Goal: Task Accomplishment & Management: Manage account settings

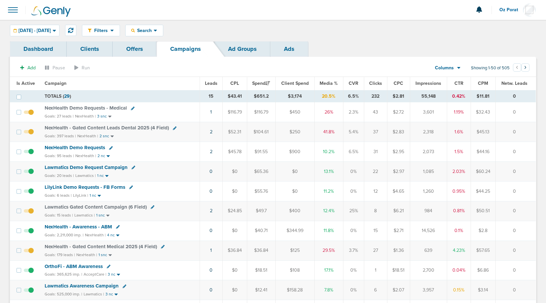
click at [212, 83] on span "Leads" at bounding box center [211, 84] width 13 height 6
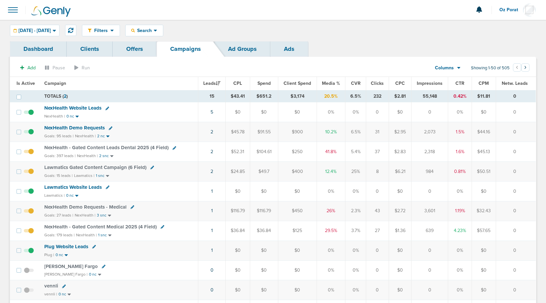
click at [19, 12] on span at bounding box center [13, 10] width 15 height 15
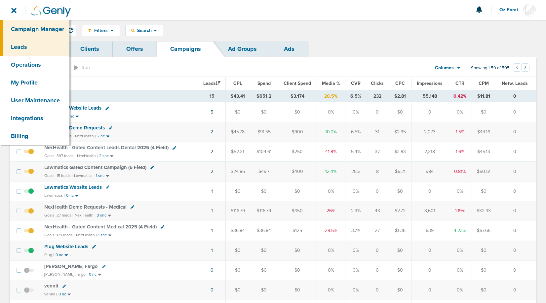
click at [24, 49] on link "Leads" at bounding box center [34, 47] width 69 height 18
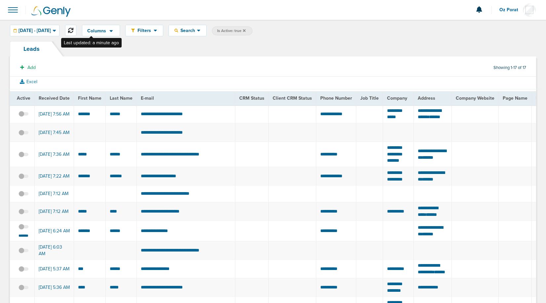
click at [73, 28] on icon at bounding box center [70, 30] width 5 height 5
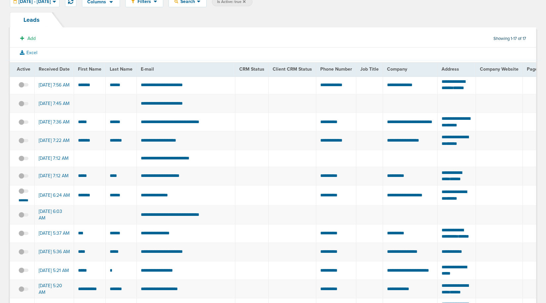
scroll to position [32, 0]
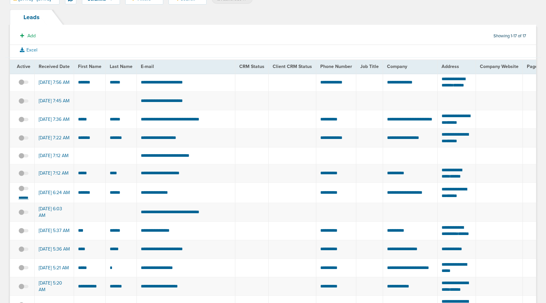
click at [23, 201] on small "*******" at bounding box center [24, 197] width 14 height 5
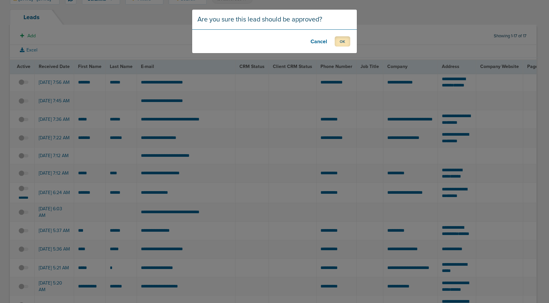
click at [341, 40] on button "OK" at bounding box center [343, 41] width 16 height 10
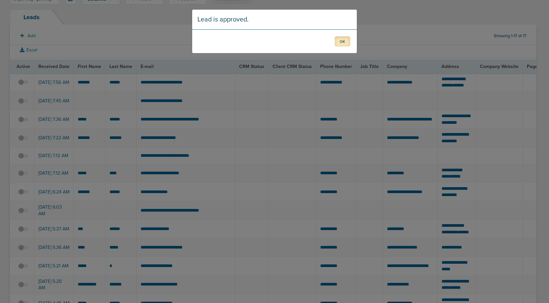
click at [342, 38] on button "OK" at bounding box center [343, 41] width 16 height 10
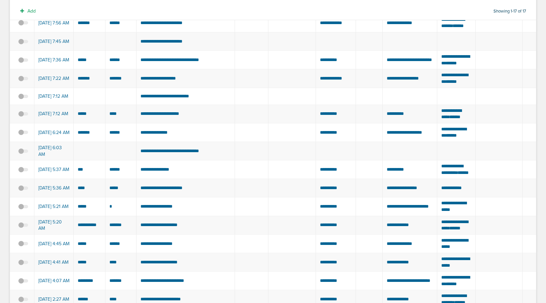
scroll to position [0, 0]
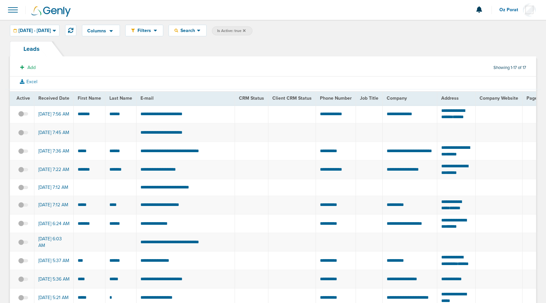
click at [12, 12] on span at bounding box center [13, 10] width 15 height 15
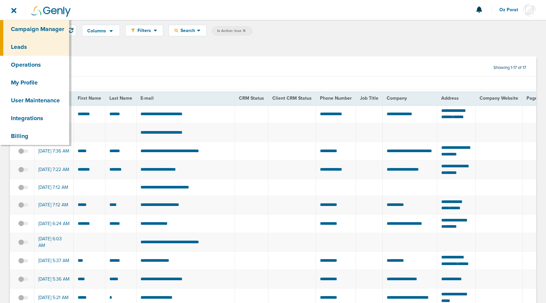
click at [25, 27] on link "Campaign Manager" at bounding box center [34, 29] width 69 height 18
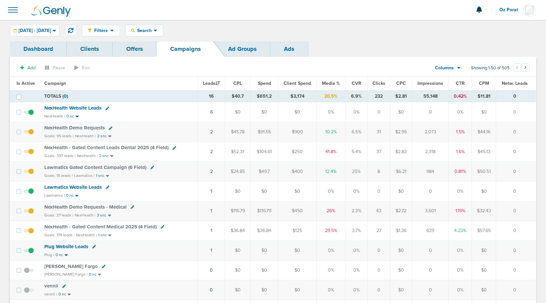
click at [84, 49] on link "Clients" at bounding box center [90, 49] width 46 height 16
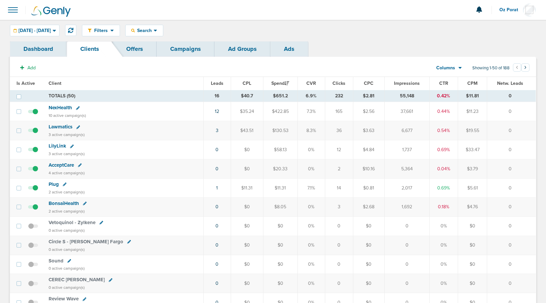
click at [14, 10] on span at bounding box center [13, 10] width 15 height 15
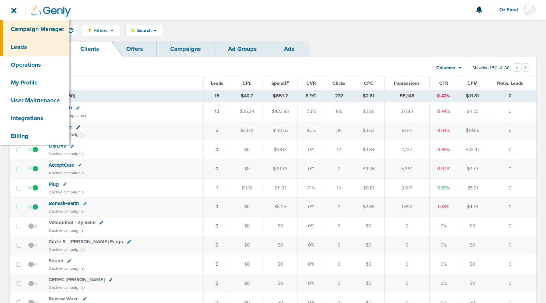
click at [41, 48] on link "Leads" at bounding box center [34, 47] width 69 height 18
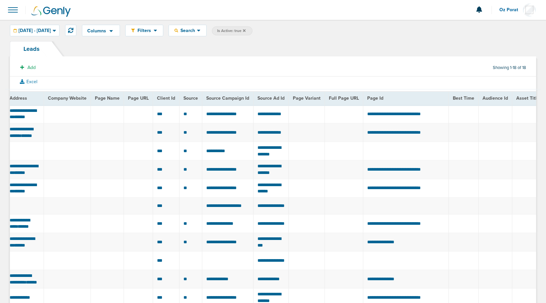
scroll to position [0, 422]
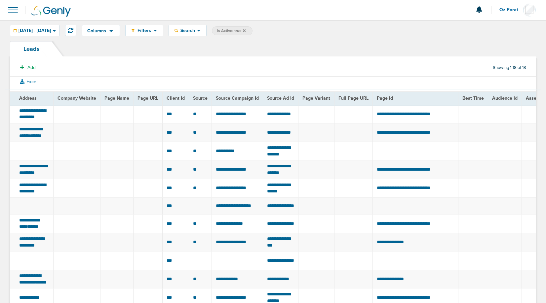
click at [168, 97] on span "Client Id" at bounding box center [176, 99] width 18 height 6
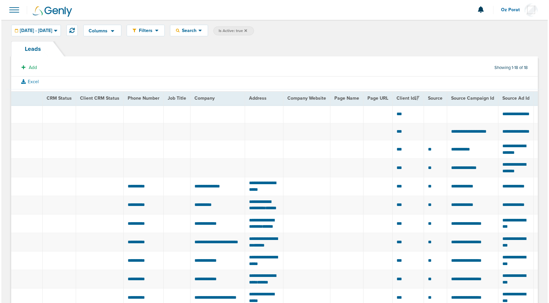
scroll to position [0, 0]
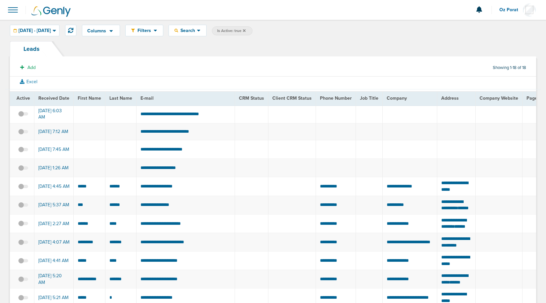
click at [22, 117] on span at bounding box center [23, 117] width 10 height 0
click at [23, 115] on input "checkbox" at bounding box center [23, 115] width 0 height 0
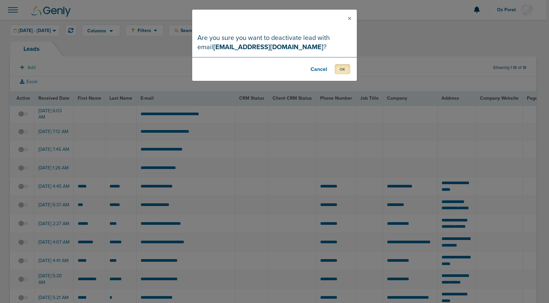
click at [339, 64] on button "OK" at bounding box center [343, 69] width 16 height 10
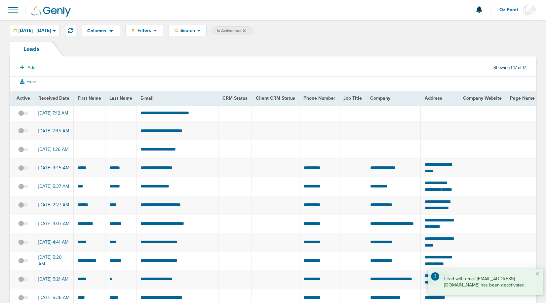
click at [16, 11] on span at bounding box center [13, 10] width 15 height 15
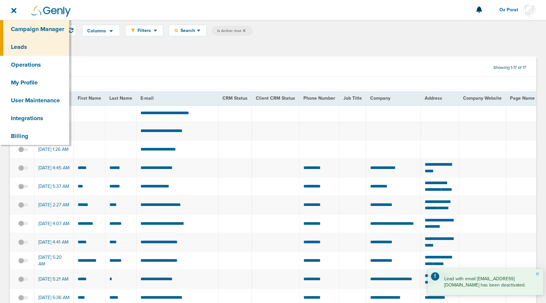
click at [29, 28] on link "Campaign Manager" at bounding box center [34, 29] width 69 height 18
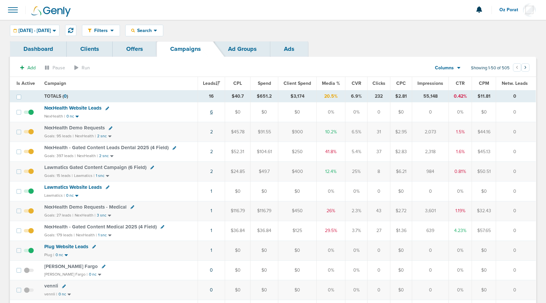
click at [213, 112] on link "6" at bounding box center [211, 112] width 3 height 6
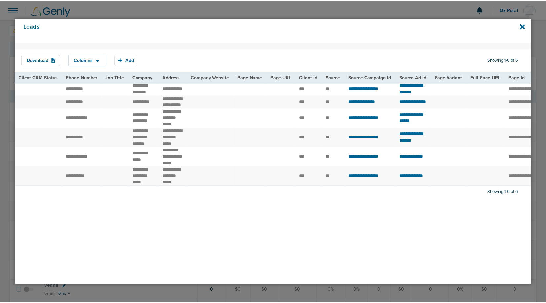
scroll to position [0, 249]
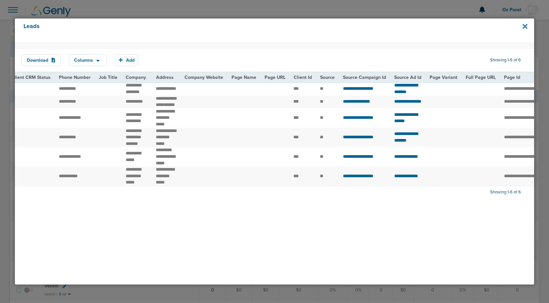
click at [525, 24] on icon at bounding box center [524, 26] width 5 height 7
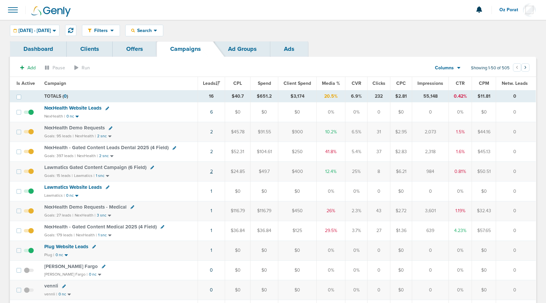
click at [212, 171] on link "2" at bounding box center [211, 172] width 3 height 6
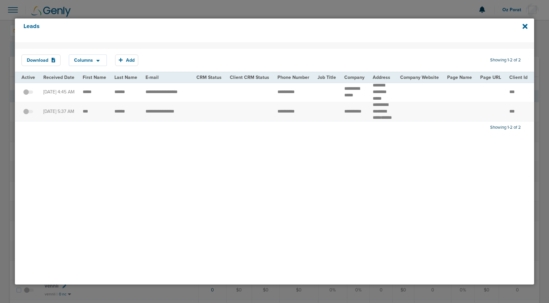
click at [167, 93] on td "**********" at bounding box center [166, 92] width 51 height 20
copy tr "**********"
click at [525, 23] on icon at bounding box center [524, 26] width 5 height 7
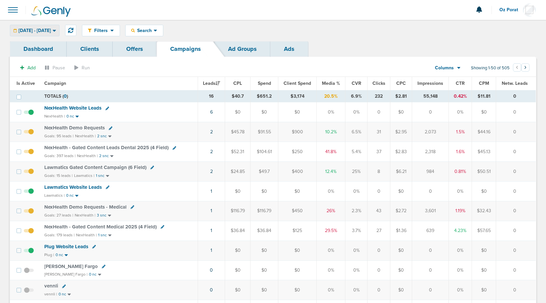
click at [51, 33] on span "[DATE] - [DATE]" at bounding box center [35, 30] width 32 height 5
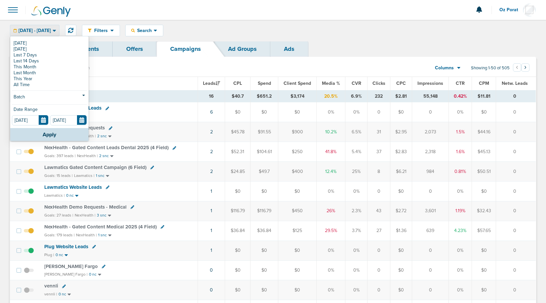
click at [241, 147] on td "$52.31" at bounding box center [237, 152] width 25 height 20
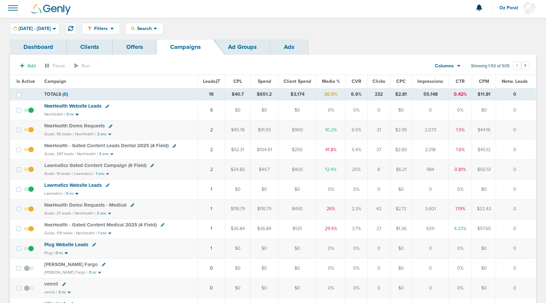
scroll to position [2, 0]
click at [108, 164] on span "Lawmatics Gated Content Campaign (6 Field)" at bounding box center [95, 165] width 102 height 6
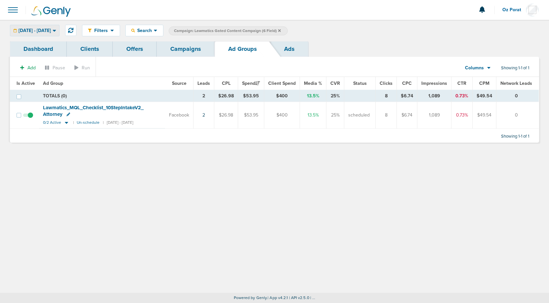
click at [51, 29] on span "[DATE] - [DATE]" at bounding box center [35, 30] width 32 height 5
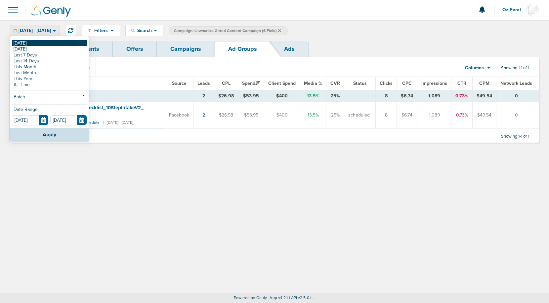
click at [40, 42] on link "[DATE]" at bounding box center [49, 43] width 75 height 6
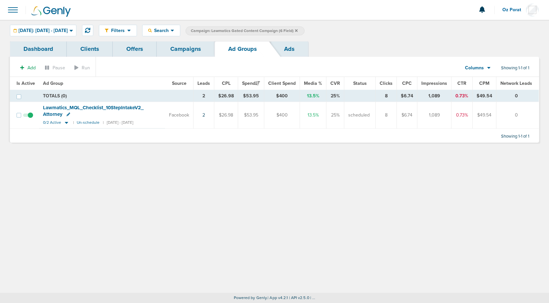
click at [180, 54] on link "Campaigns" at bounding box center [186, 49] width 58 height 16
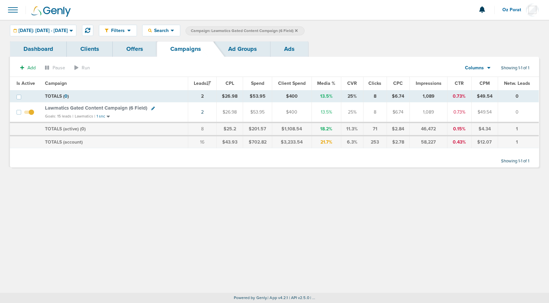
click at [298, 30] on icon at bounding box center [296, 30] width 3 height 3
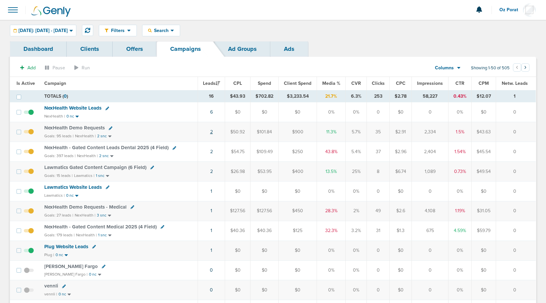
click at [212, 131] on link "2" at bounding box center [211, 132] width 3 height 6
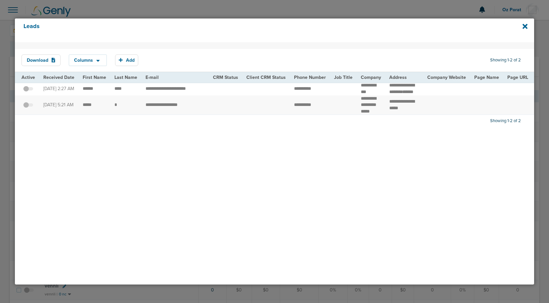
click at [179, 94] on td "**********" at bounding box center [174, 88] width 67 height 13
copy tr "**********"
click at [173, 112] on td "**********" at bounding box center [174, 106] width 67 height 20
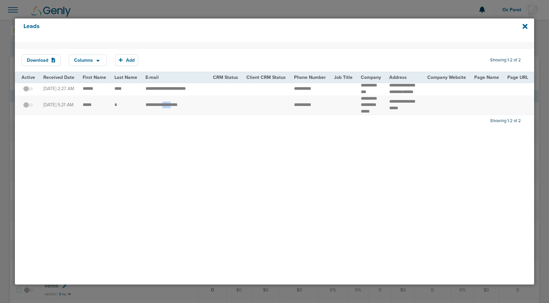
click at [173, 112] on td "**********" at bounding box center [174, 106] width 67 height 20
drag, startPoint x: 141, startPoint y: 113, endPoint x: 195, endPoint y: 114, distance: 53.2
click at [195, 114] on td "**********" at bounding box center [174, 106] width 67 height 20
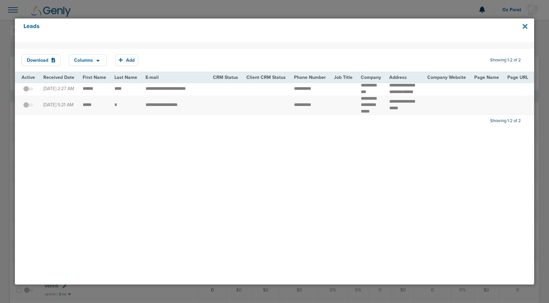
click at [525, 27] on icon at bounding box center [524, 26] width 5 height 5
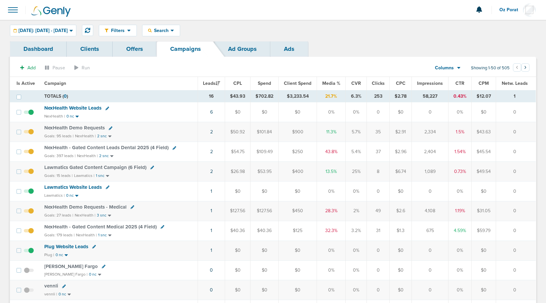
click at [152, 167] on icon at bounding box center [152, 168] width 4 height 4
select select
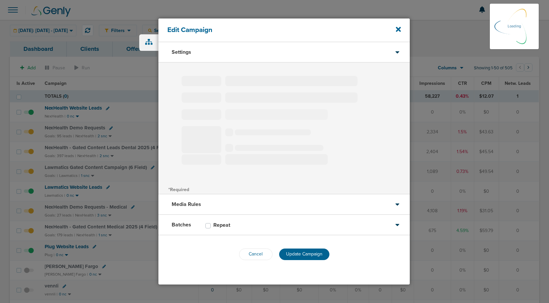
select select "1"
select select "3"
select select "4"
select select "6"
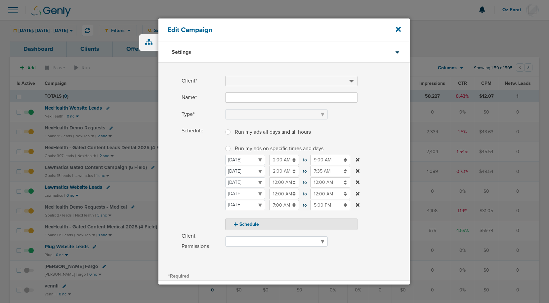
type input "Lawmatics Gated Content Campaign (6 Field)"
select select "Leads"
radio input "true"
select select "readOnly"
click at [399, 29] on icon at bounding box center [398, 29] width 5 height 5
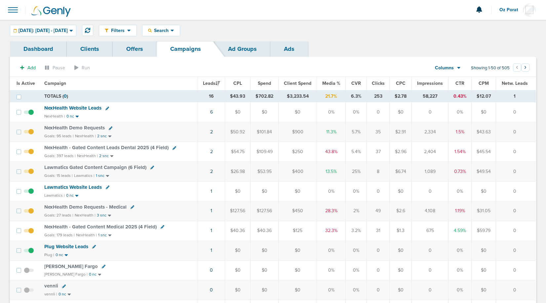
click at [93, 168] on span "Lawmatics Gated Content Campaign (6 Field)" at bounding box center [95, 168] width 102 height 6
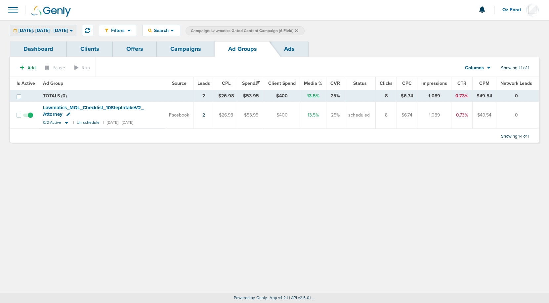
click at [66, 27] on div "[DATE]: [DATE] - [DATE]" at bounding box center [43, 30] width 66 height 11
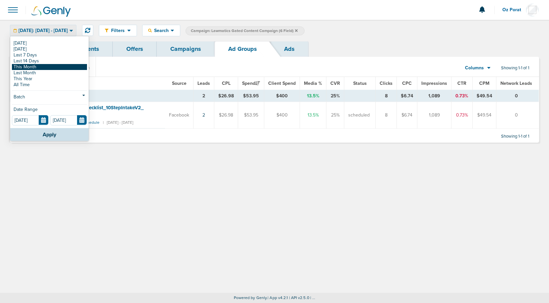
click at [40, 67] on link "This Month" at bounding box center [49, 67] width 75 height 6
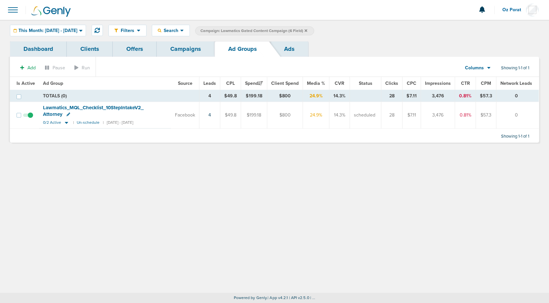
click at [193, 46] on link "Campaigns" at bounding box center [186, 49] width 58 height 16
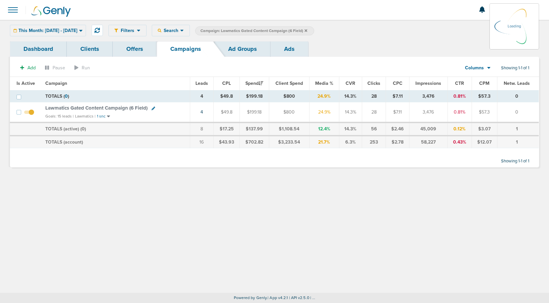
click at [199, 30] on div "Filters Active Only Settings Status Active Inactive Objectives MQL SQL Traffic …" at bounding box center [323, 31] width 430 height 12
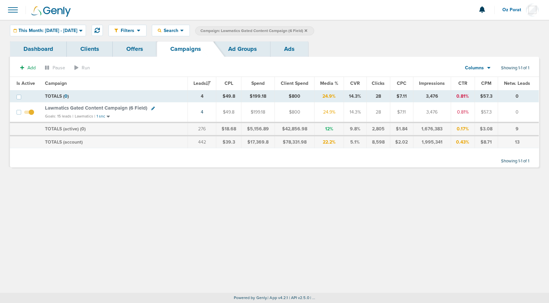
click at [180, 30] on span "Search" at bounding box center [170, 31] width 19 height 6
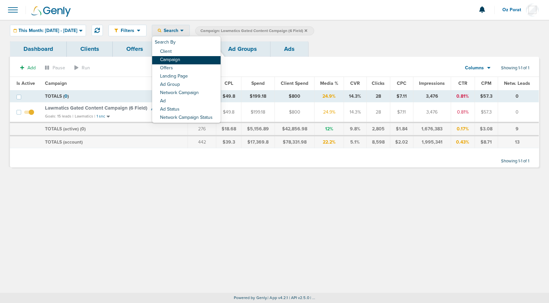
click at [205, 62] on link "Campaign" at bounding box center [186, 60] width 68 height 8
select select "cmpName"
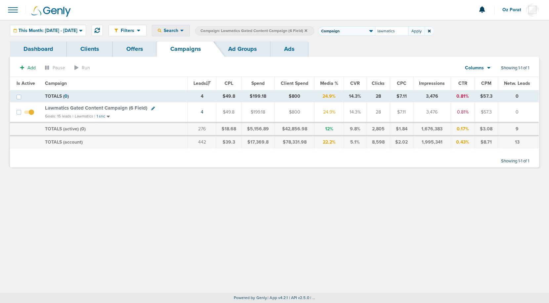
type input "lawmatics"
click at [314, 28] on label "Campaign: Lawmatics Gated Content Campaign (6 Field)" at bounding box center [254, 30] width 119 height 9
click at [307, 29] on icon at bounding box center [305, 31] width 3 height 4
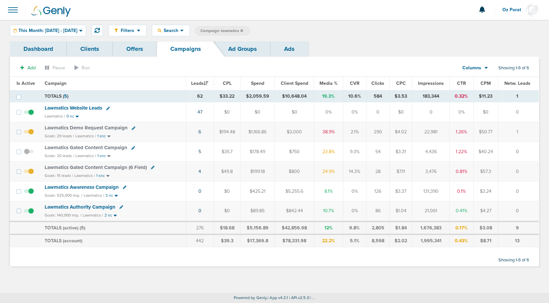
click at [133, 149] on icon at bounding box center [133, 148] width 4 height 4
select select
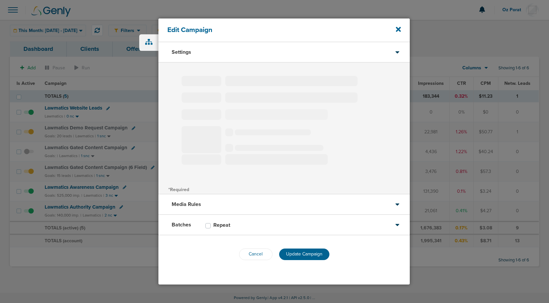
select select "1"
select select "2"
select select "3"
select select "4"
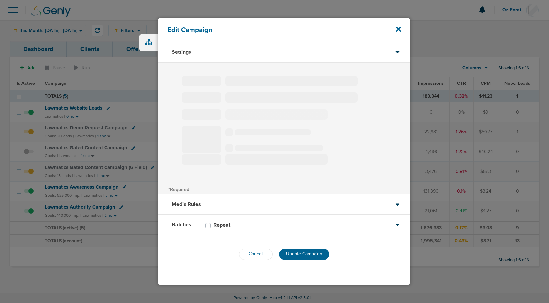
select select "6"
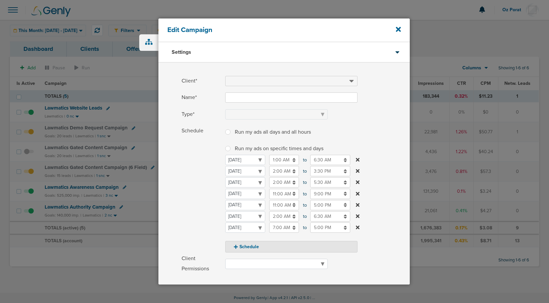
type input "Lawmatics Gated Content Campaign"
select select "Leads"
radio input "true"
select select "readOnly"
click at [399, 28] on icon at bounding box center [398, 29] width 5 height 5
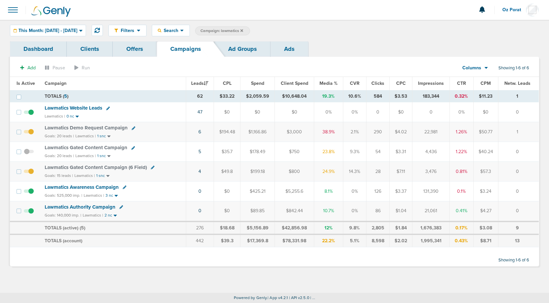
click at [151, 167] on icon at bounding box center [153, 168] width 4 height 4
select select
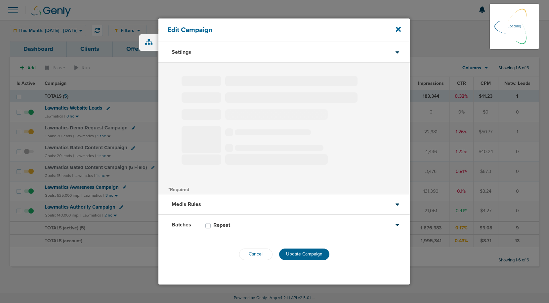
type input "Lawmatics Gated Content Campaign (6 Field)"
select select "Leads"
radio input "true"
select select "readOnly"
select select "1"
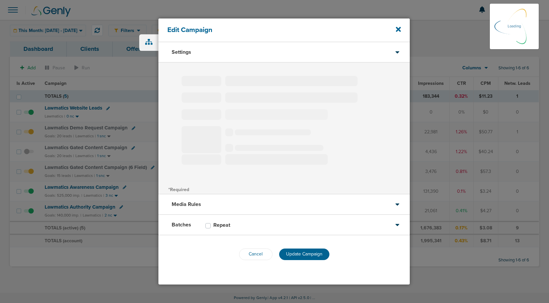
select select "3"
select select "4"
select select "6"
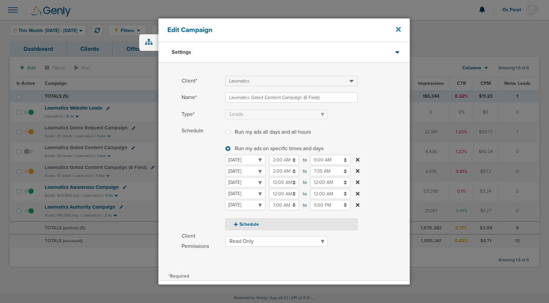
click at [399, 26] on icon at bounding box center [398, 29] width 5 height 7
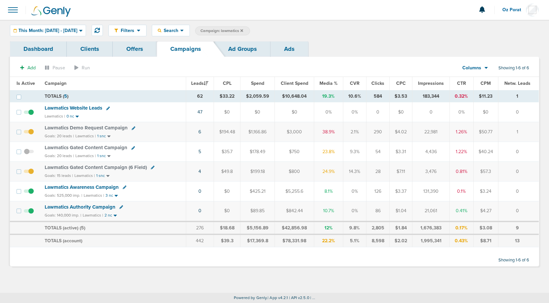
click at [151, 166] on icon at bounding box center [153, 168] width 4 height 4
select select
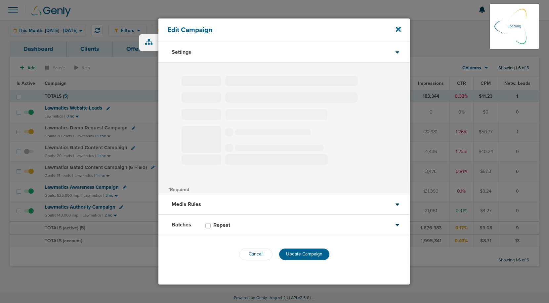
type input "Lawmatics Gated Content Campaign (6 Field)"
select select "Leads"
radio input "true"
select select "readOnly"
select select "1"
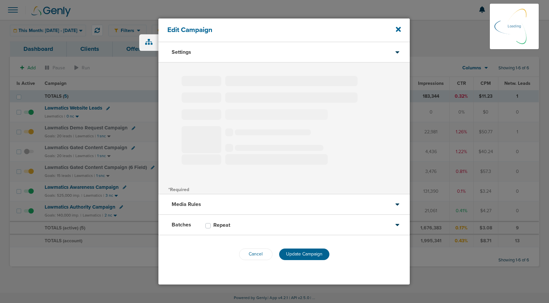
select select "3"
select select "4"
select select "6"
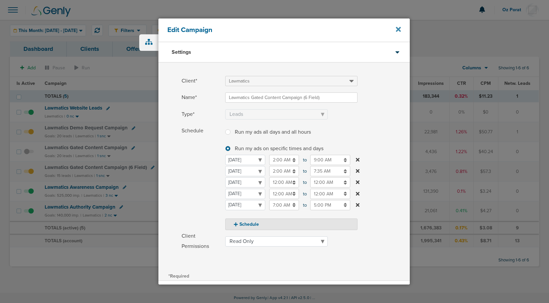
click at [398, 31] on icon at bounding box center [398, 29] width 5 height 7
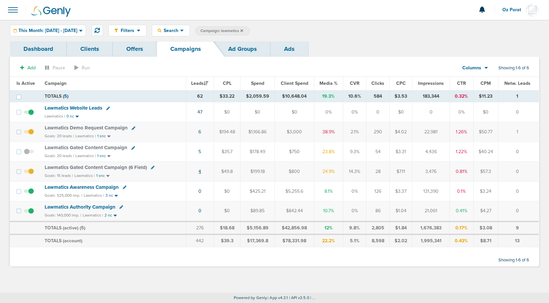
click at [201, 171] on link "4" at bounding box center [199, 172] width 3 height 6
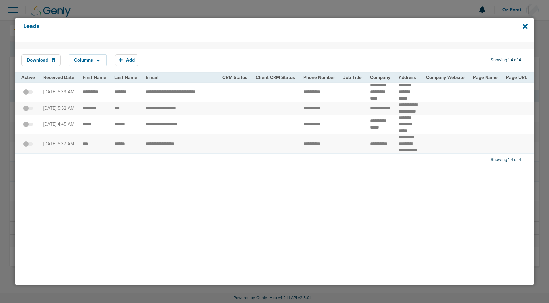
click at [30, 96] on span at bounding box center [28, 96] width 10 height 0
click at [28, 93] on input "checkbox" at bounding box center [28, 93] width 0 height 0
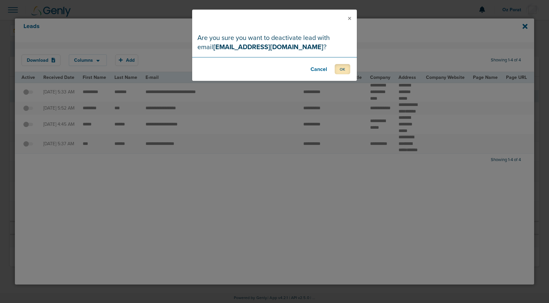
click at [347, 68] on button "OK" at bounding box center [343, 69] width 16 height 10
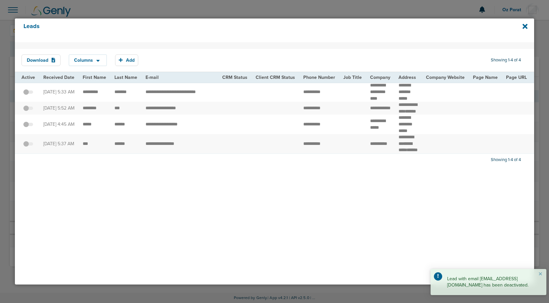
click at [26, 96] on span at bounding box center [28, 96] width 10 height 0
click at [28, 93] on input "checkbox" at bounding box center [28, 93] width 0 height 0
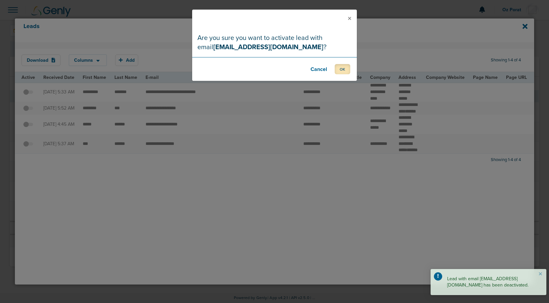
click at [343, 67] on button "OK" at bounding box center [343, 69] width 16 height 10
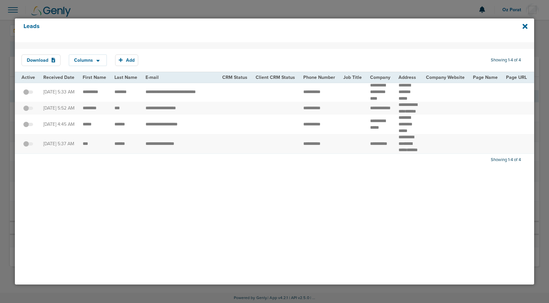
click at [30, 112] on span at bounding box center [28, 112] width 10 height 0
click at [28, 109] on input "checkbox" at bounding box center [28, 109] width 0 height 0
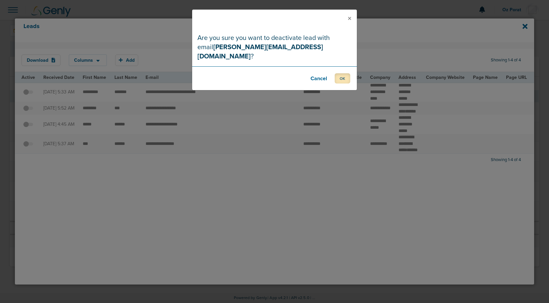
click at [341, 73] on button "OK" at bounding box center [343, 78] width 16 height 10
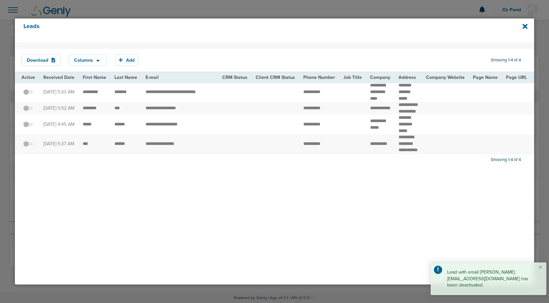
click at [29, 111] on label at bounding box center [28, 108] width 10 height 6
click at [28, 109] on input "checkbox" at bounding box center [28, 109] width 0 height 0
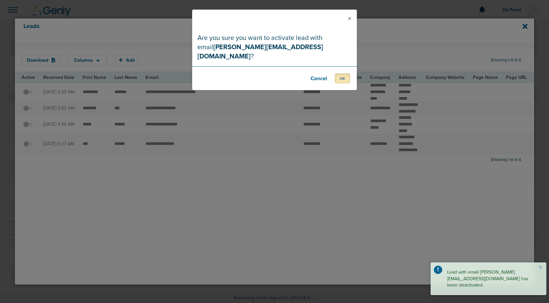
click at [344, 73] on button "OK" at bounding box center [343, 78] width 16 height 10
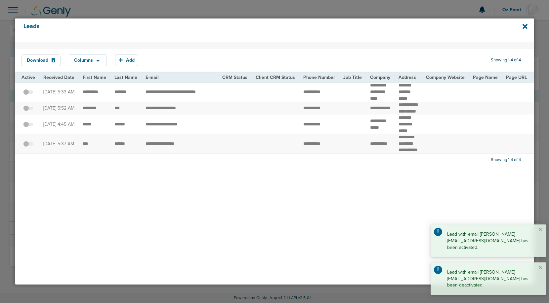
click at [29, 128] on span at bounding box center [28, 128] width 10 height 0
click at [28, 126] on input "checkbox" at bounding box center [28, 126] width 0 height 0
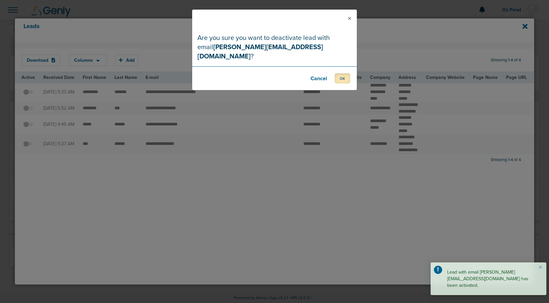
click at [341, 73] on button "OK" at bounding box center [343, 78] width 16 height 10
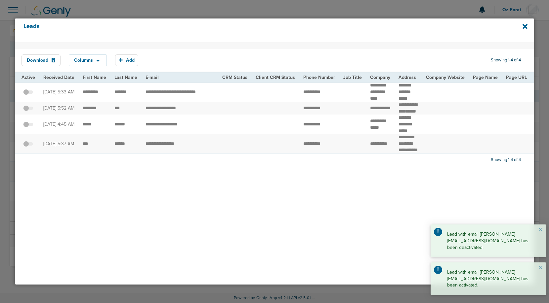
click at [29, 128] on span at bounding box center [28, 128] width 10 height 0
click at [28, 126] on input "checkbox" at bounding box center [28, 126] width 0 height 0
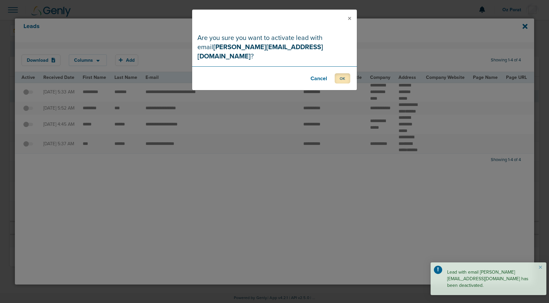
click at [343, 73] on button "OK" at bounding box center [343, 78] width 16 height 10
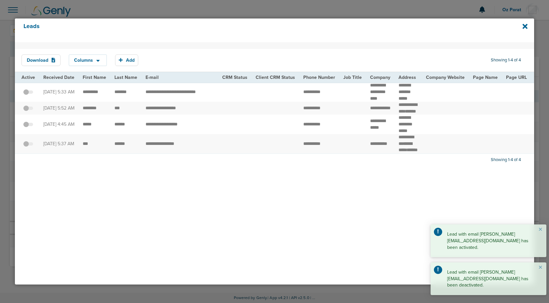
click at [29, 147] on span at bounding box center [28, 147] width 10 height 0
click at [28, 145] on input "checkbox" at bounding box center [28, 145] width 0 height 0
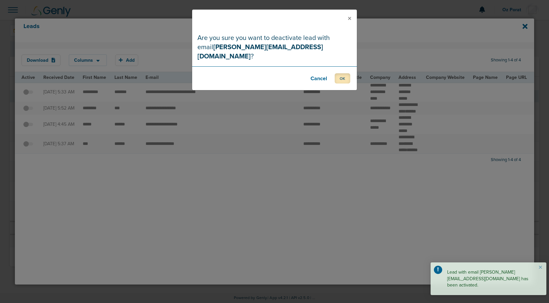
click at [341, 73] on button "OK" at bounding box center [343, 78] width 16 height 10
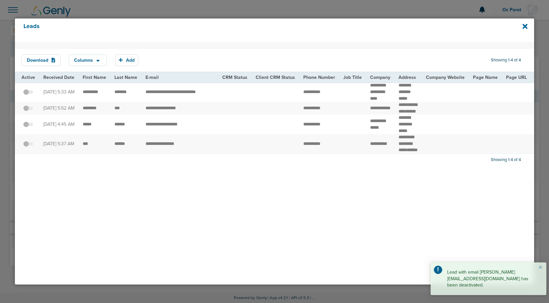
click at [31, 147] on span at bounding box center [28, 147] width 10 height 0
click at [28, 145] on input "checkbox" at bounding box center [28, 145] width 0 height 0
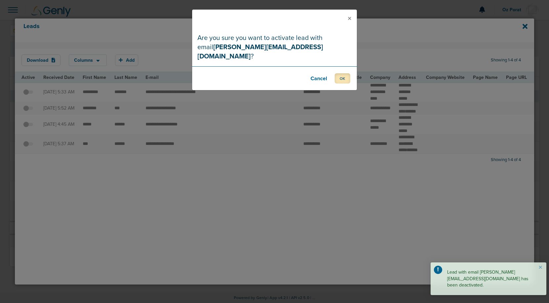
click at [339, 73] on button "OK" at bounding box center [343, 78] width 16 height 10
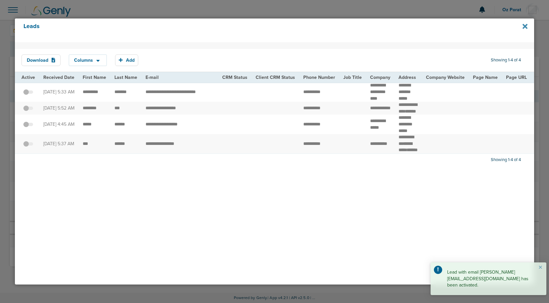
click at [525, 26] on icon at bounding box center [524, 26] width 5 height 5
